Goal: Find specific page/section: Find specific page/section

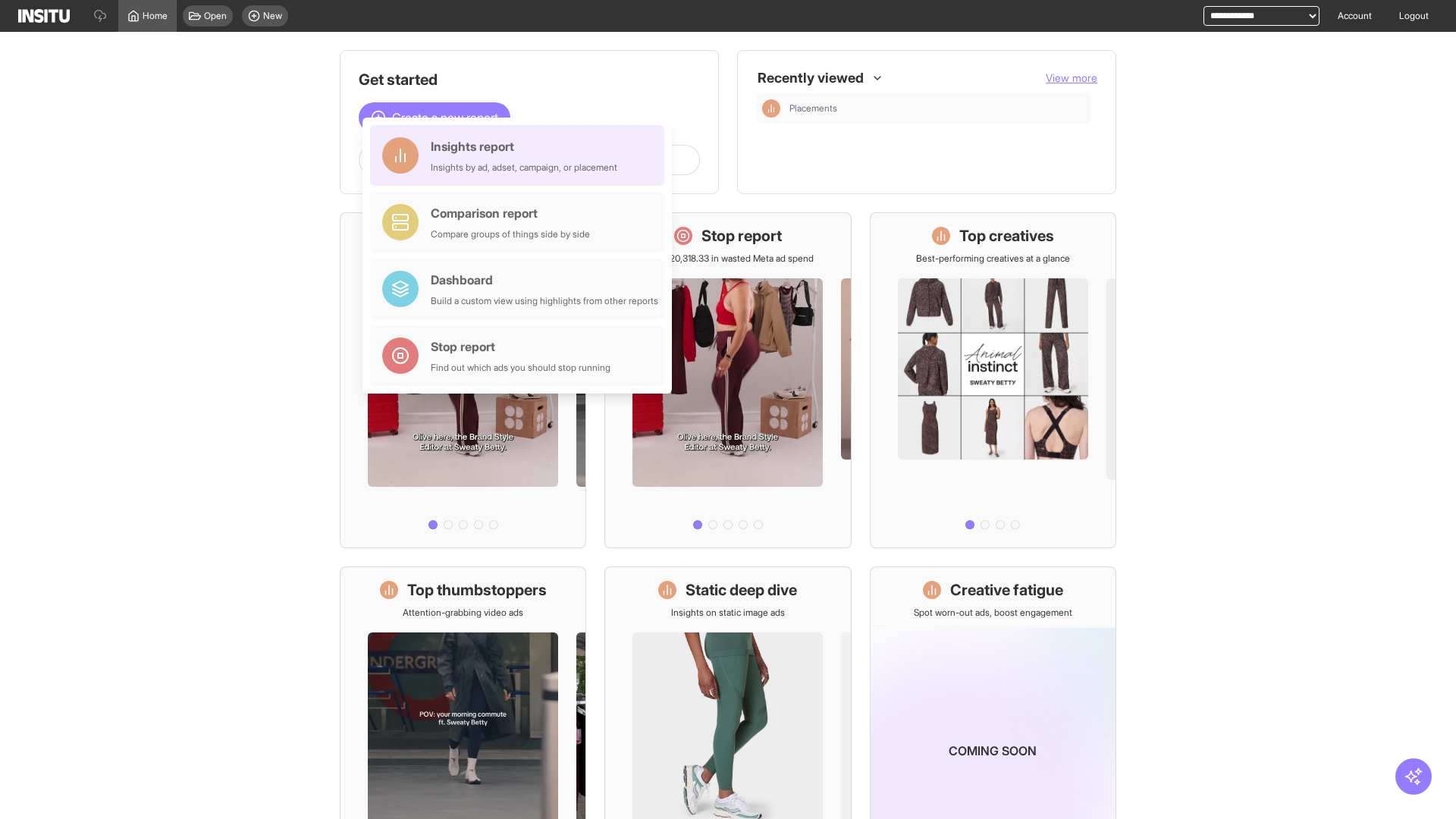
click at [521, 155] on div "Insights report Insights by ad, adset, campaign, or placement" at bounding box center [523, 155] width 186 height 36
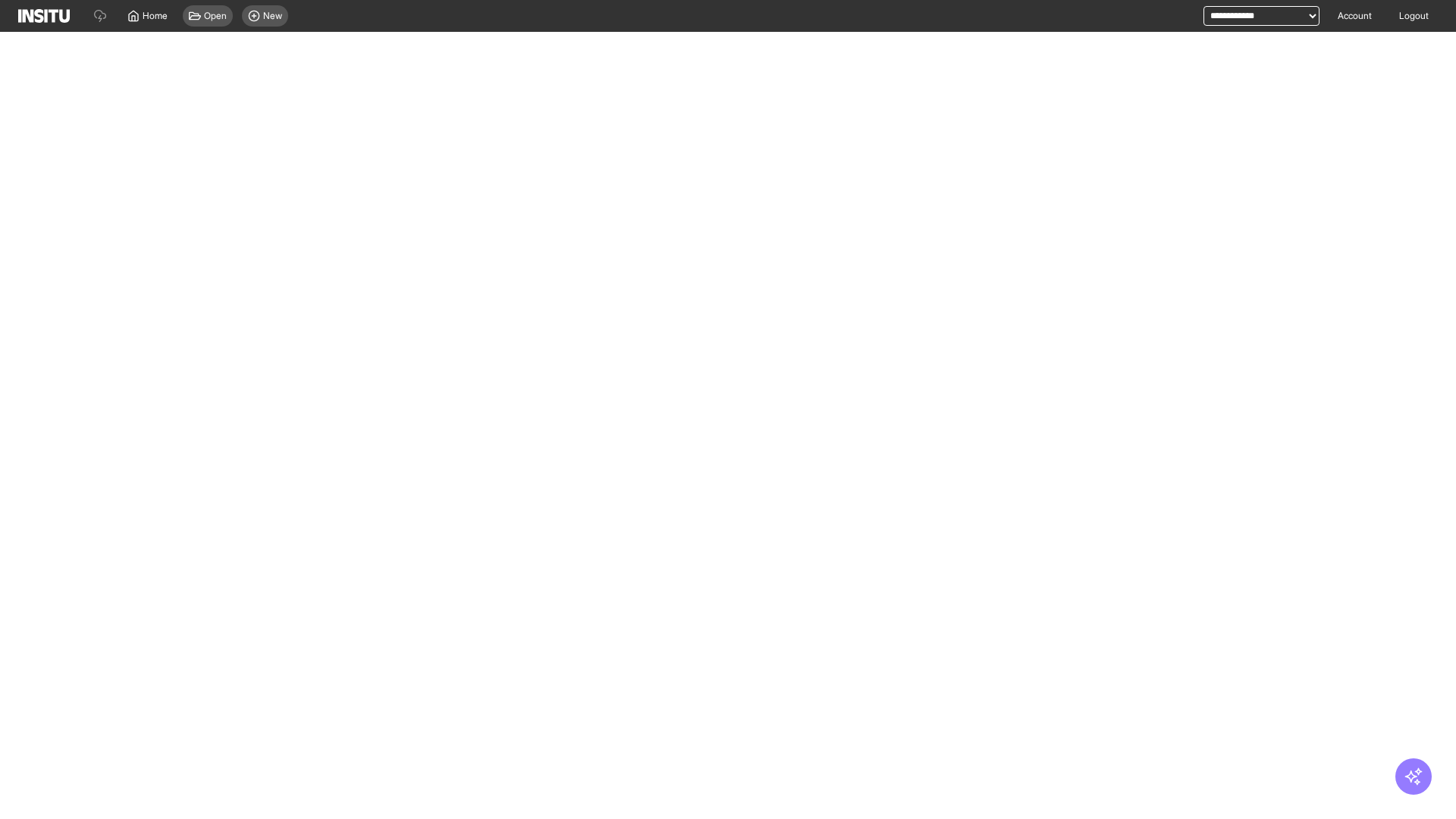
select select "**"
